Goal: Find specific page/section: Find specific page/section

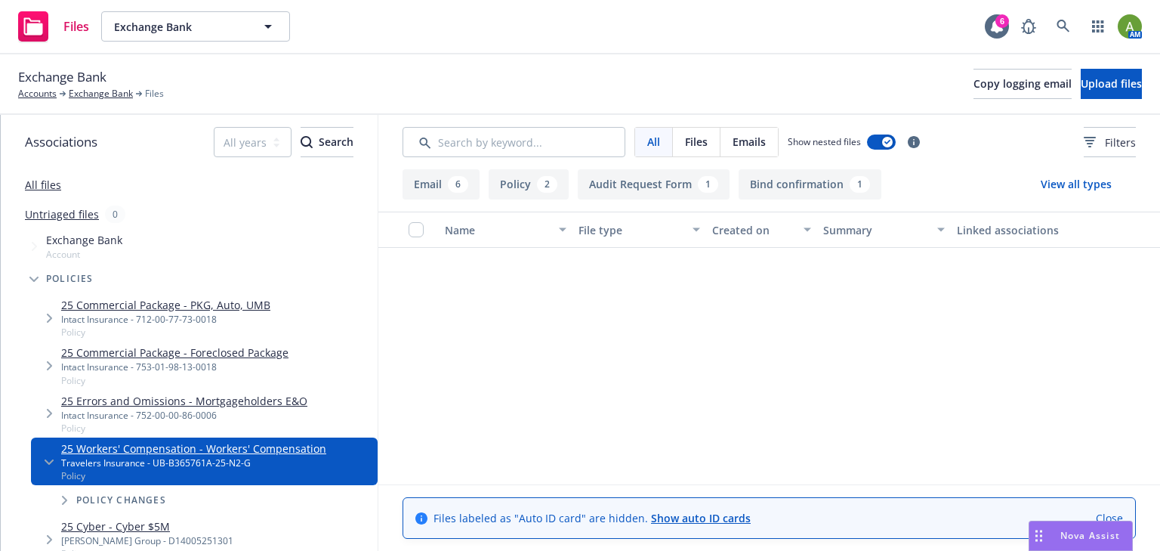
scroll to position [431, 0]
